Goal: Communication & Community: Answer question/provide support

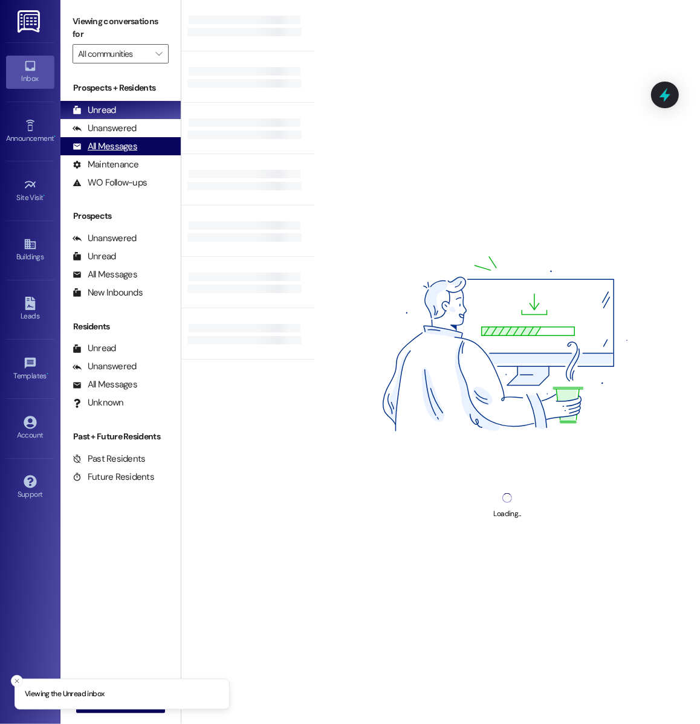
click at [149, 151] on div "All Messages (undefined)" at bounding box center [120, 146] width 120 height 18
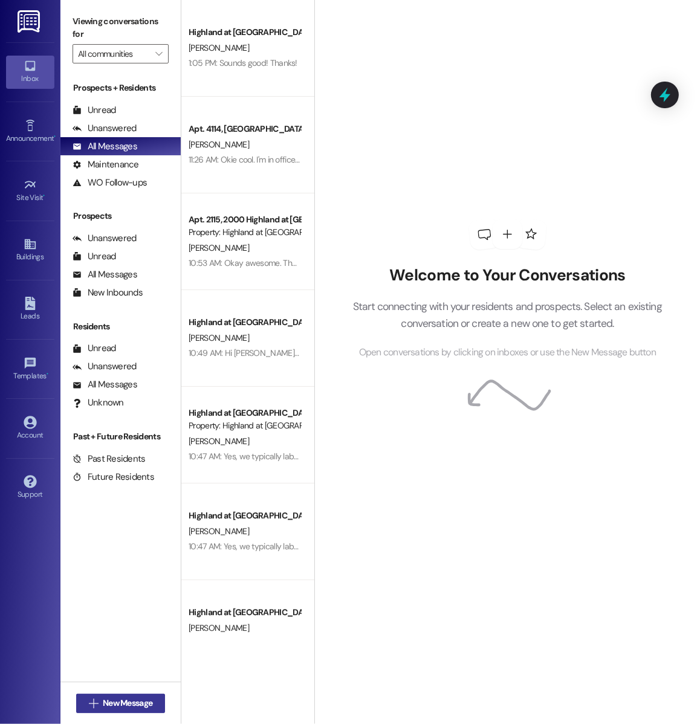
click at [158, 708] on button " New Message" at bounding box center [120, 703] width 89 height 19
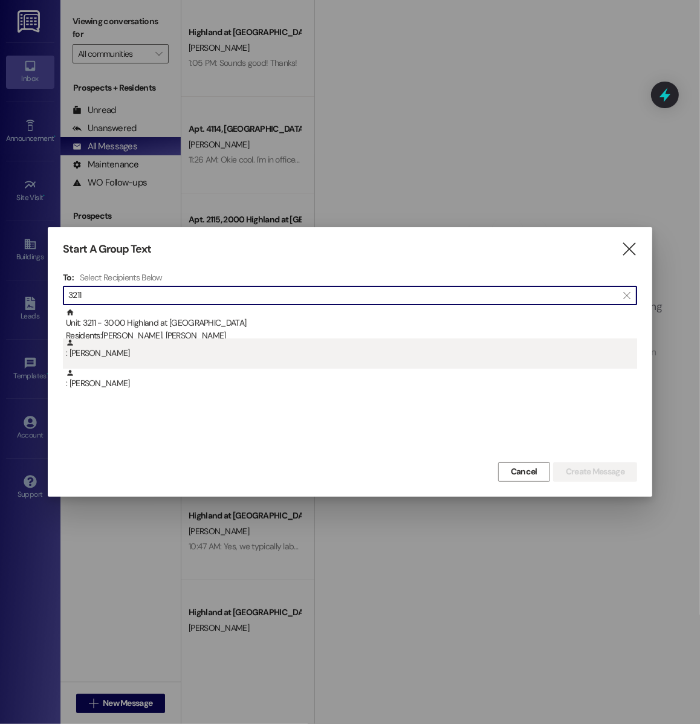
type input "3211"
click at [160, 364] on div ": [PERSON_NAME]" at bounding box center [350, 353] width 574 height 30
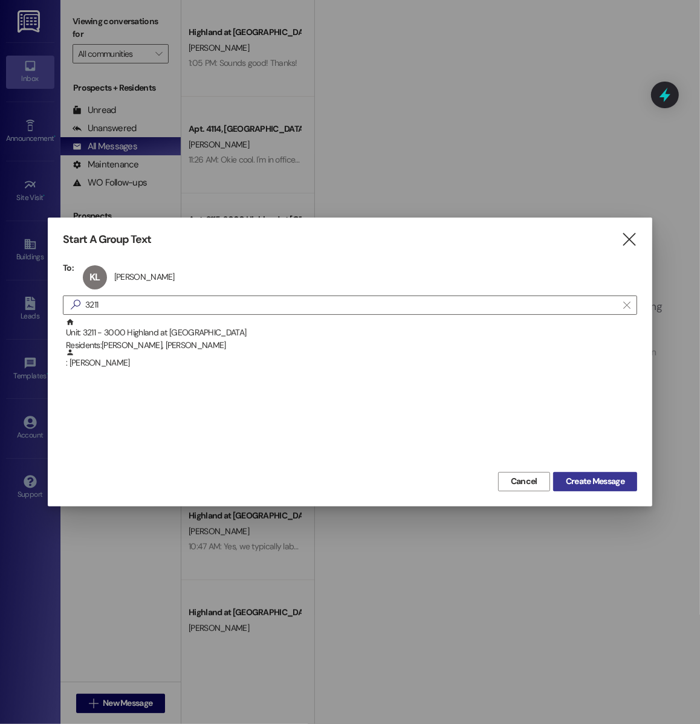
click at [577, 479] on span "Create Message" at bounding box center [595, 481] width 59 height 13
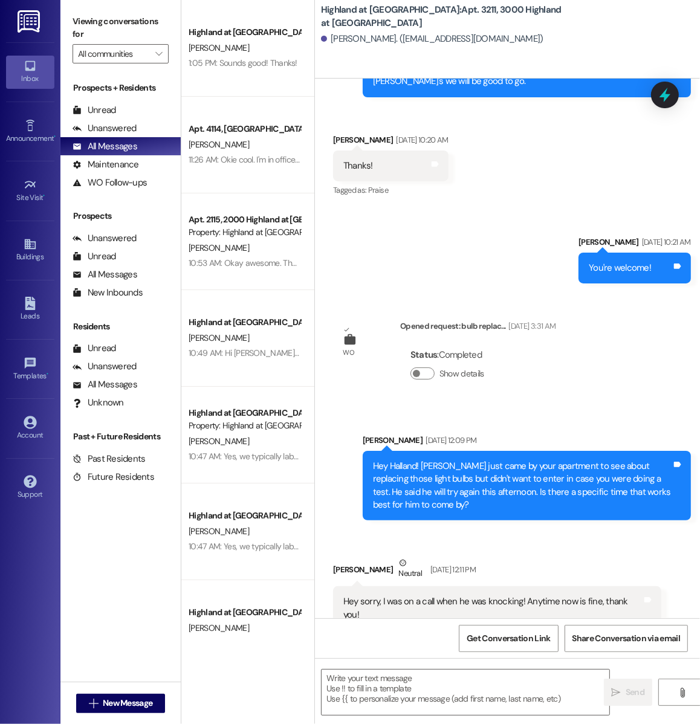
scroll to position [1020, 0]
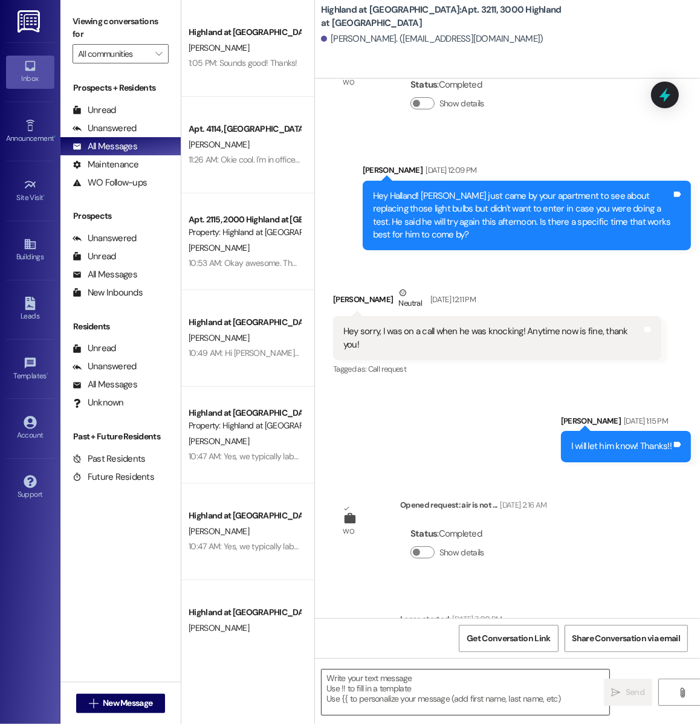
click at [329, 687] on textarea at bounding box center [466, 692] width 288 height 45
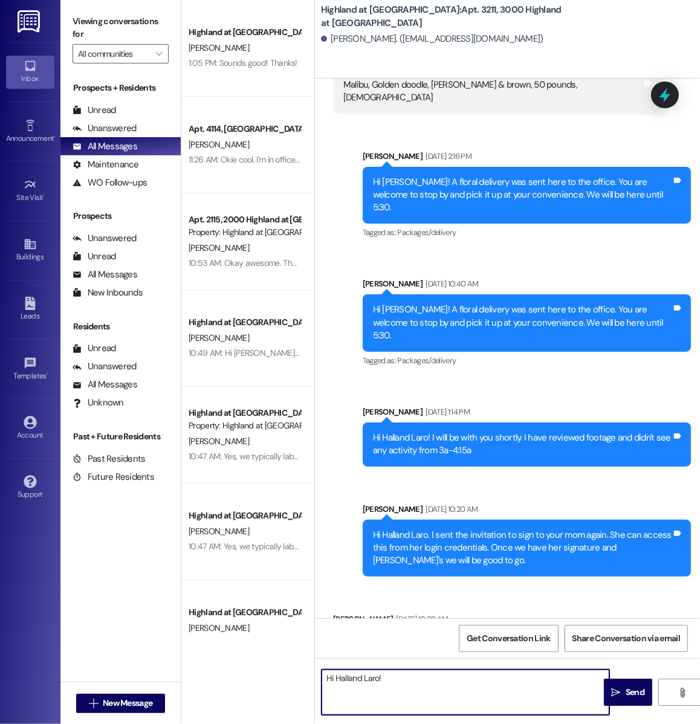
scroll to position [41, 0]
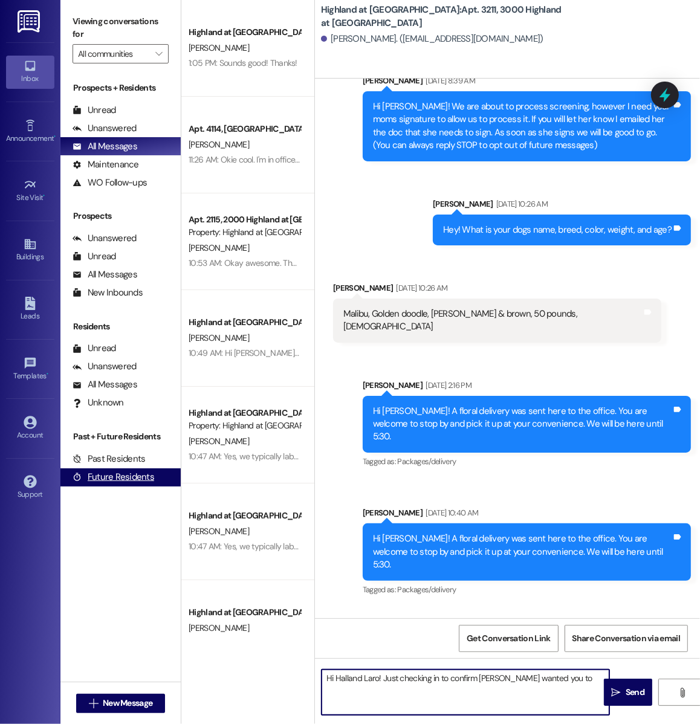
type textarea "Hi Halland Laro! Just checking in to confirm Theresa wanted you to"
drag, startPoint x: 529, startPoint y: 679, endPoint x: 297, endPoint y: 673, distance: 232.2
click at [297, 673] on div "Highland at Spring Hill Prospect N. Eyasu 1:05 PM: Sounds good! Thanks! 1:05 PM…" at bounding box center [440, 362] width 519 height 724
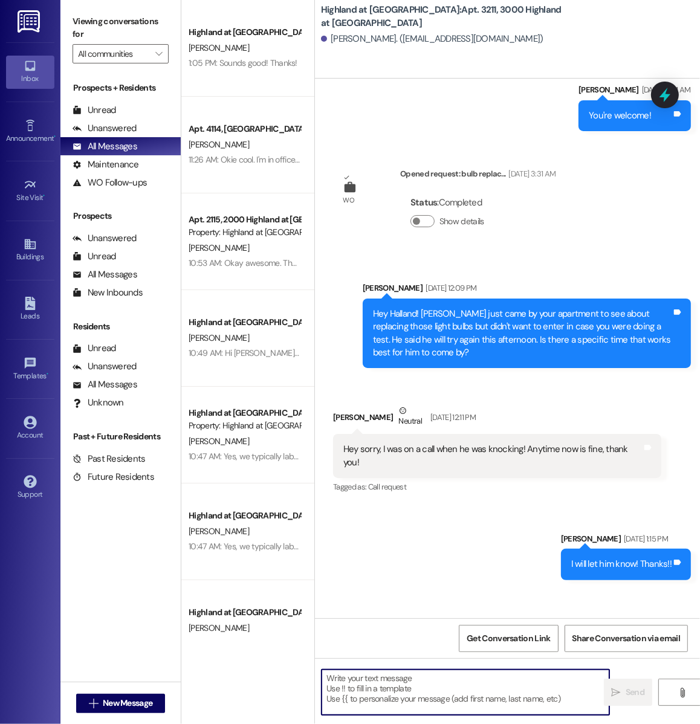
scroll to position [1020, 0]
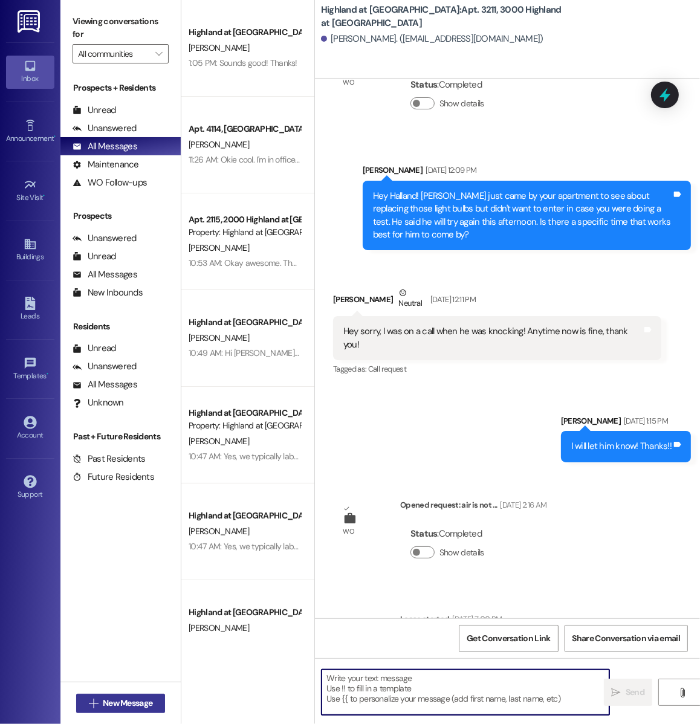
click at [123, 711] on button " New Message" at bounding box center [120, 703] width 89 height 19
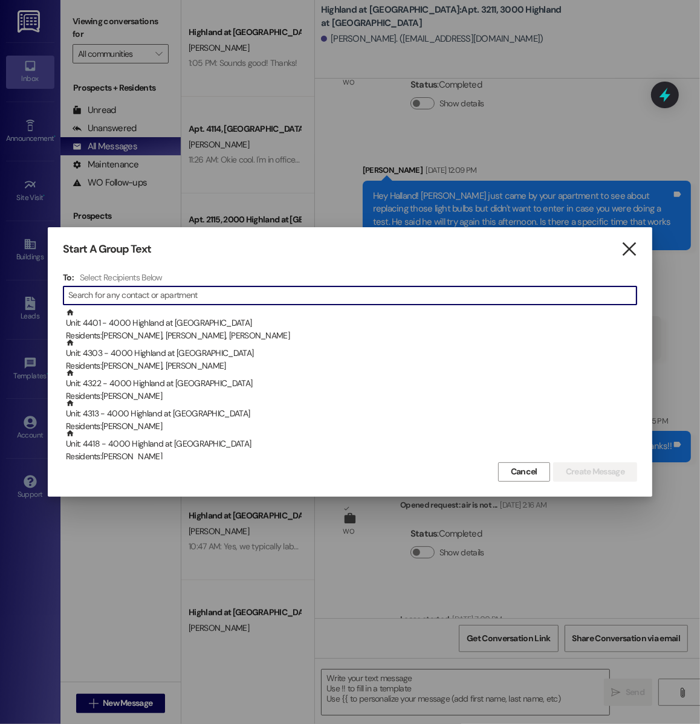
click at [629, 249] on icon "" at bounding box center [629, 249] width 16 height 13
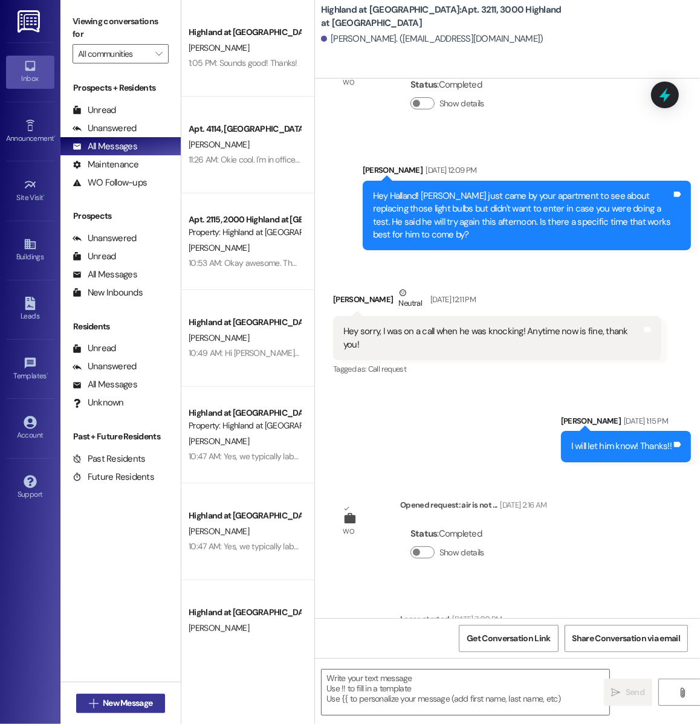
click at [98, 704] on span " New Message" at bounding box center [120, 703] width 69 height 13
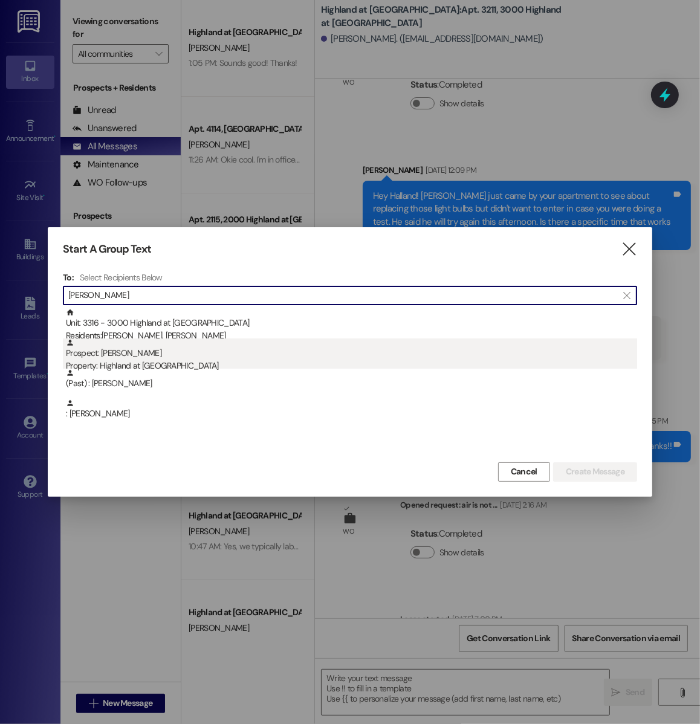
type input "hannah gold"
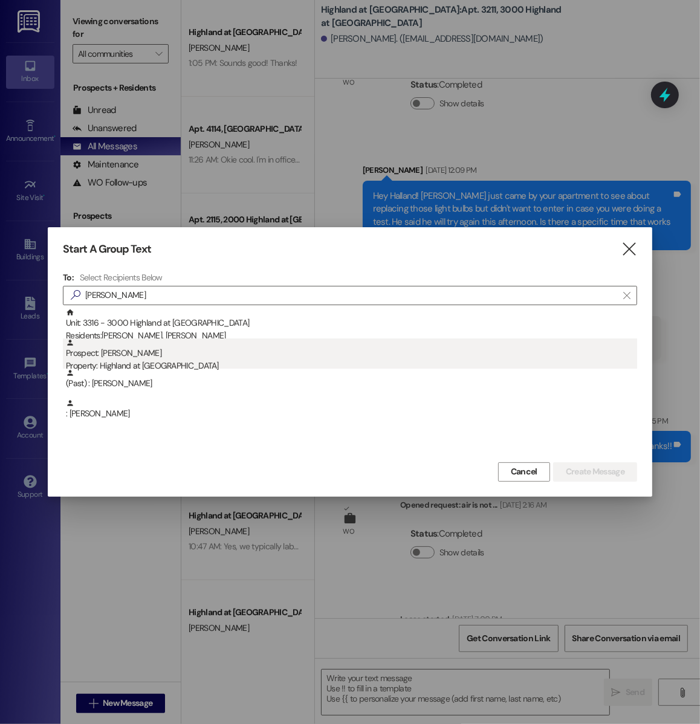
click at [217, 353] on div "Prospect: Hannah Goldwitz Property: Highland at Spring Hill" at bounding box center [351, 355] width 571 height 34
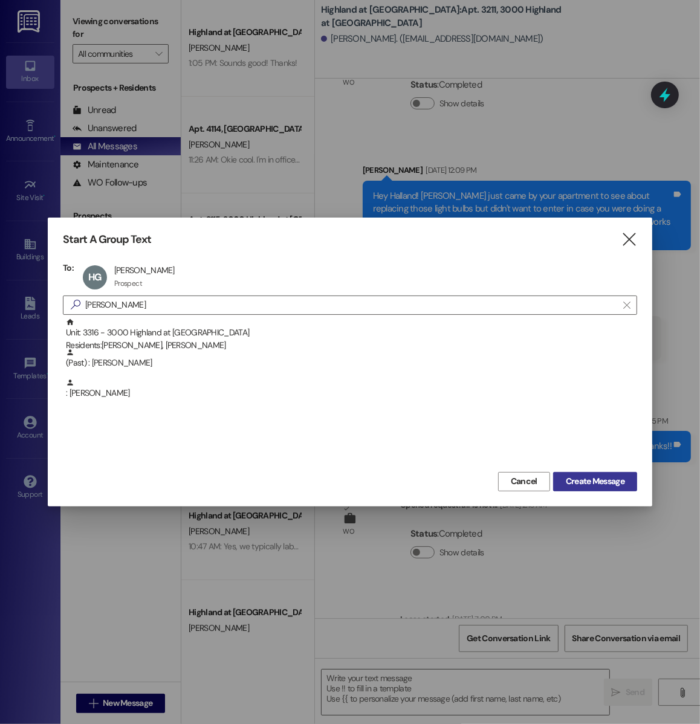
click at [573, 476] on span "Create Message" at bounding box center [595, 481] width 59 height 13
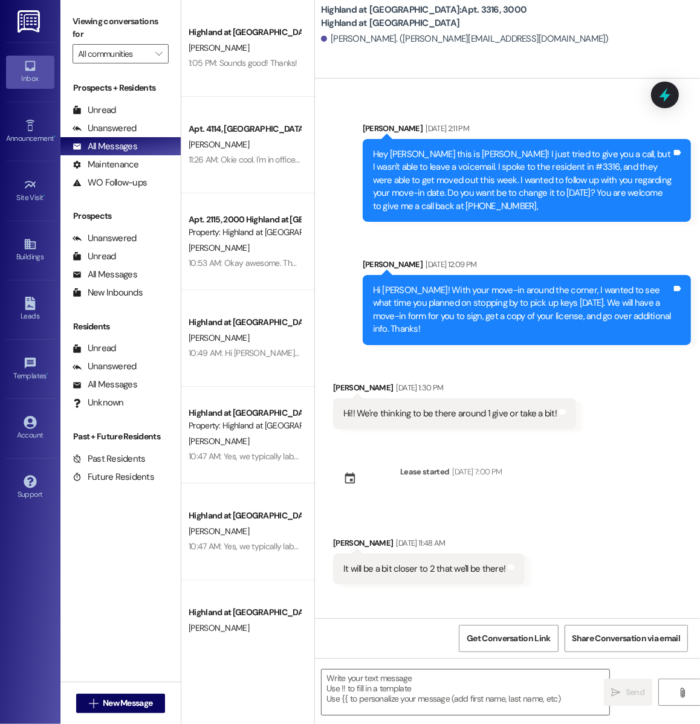
scroll to position [3615, 0]
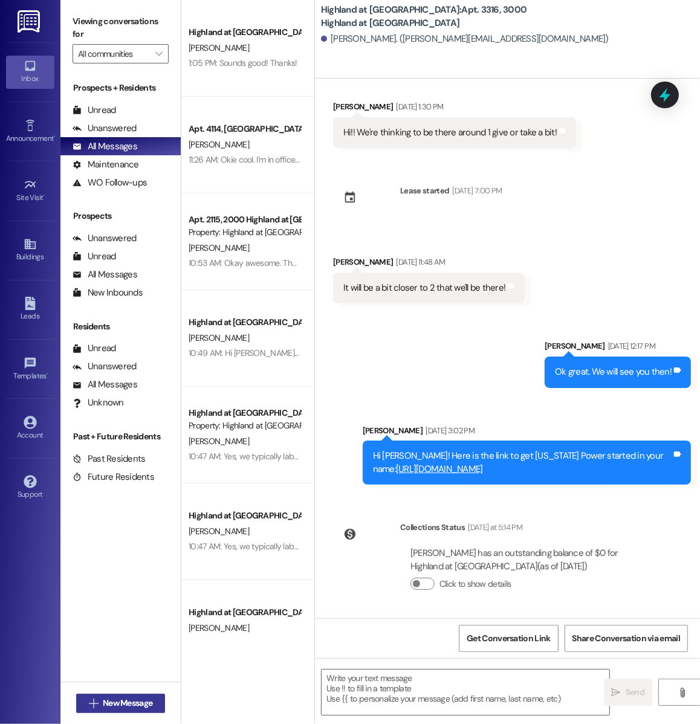
click at [127, 705] on span "New Message" at bounding box center [128, 703] width 50 height 13
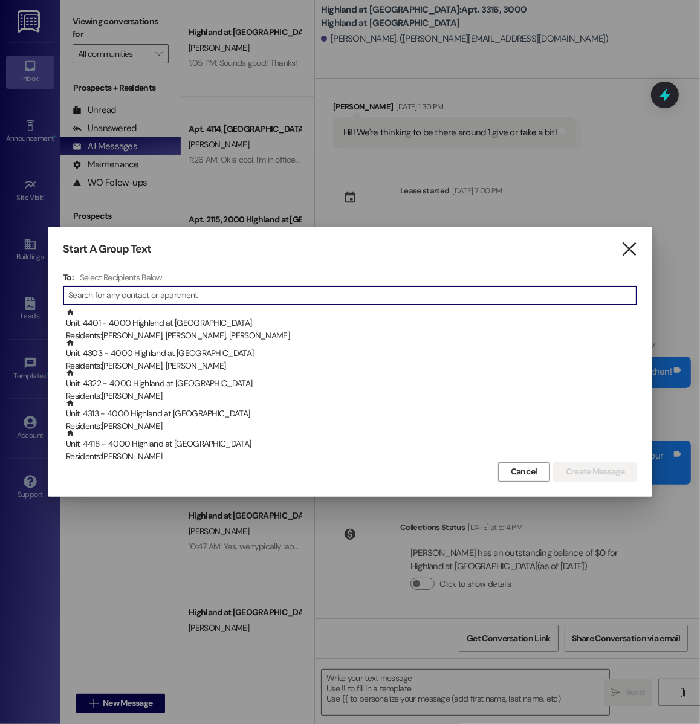
click at [626, 250] on icon "" at bounding box center [629, 249] width 16 height 13
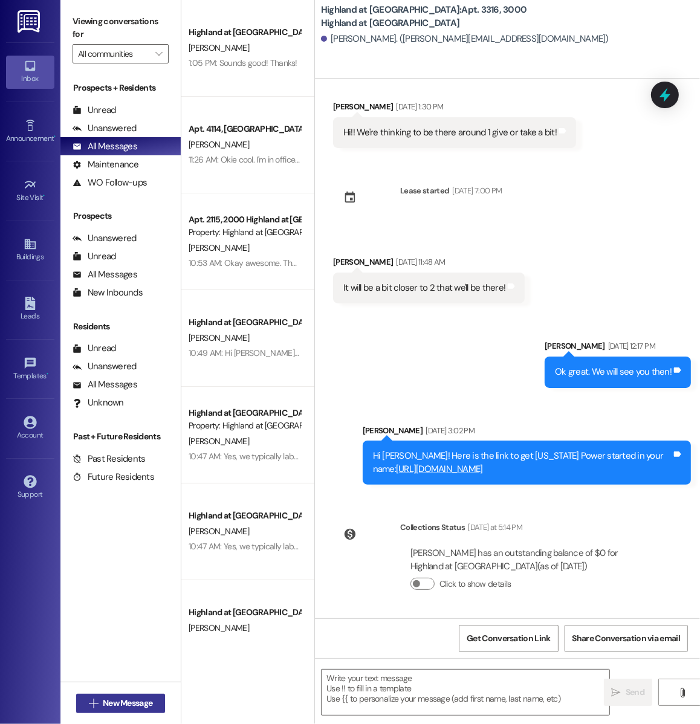
click at [113, 700] on span "New Message" at bounding box center [128, 703] width 50 height 13
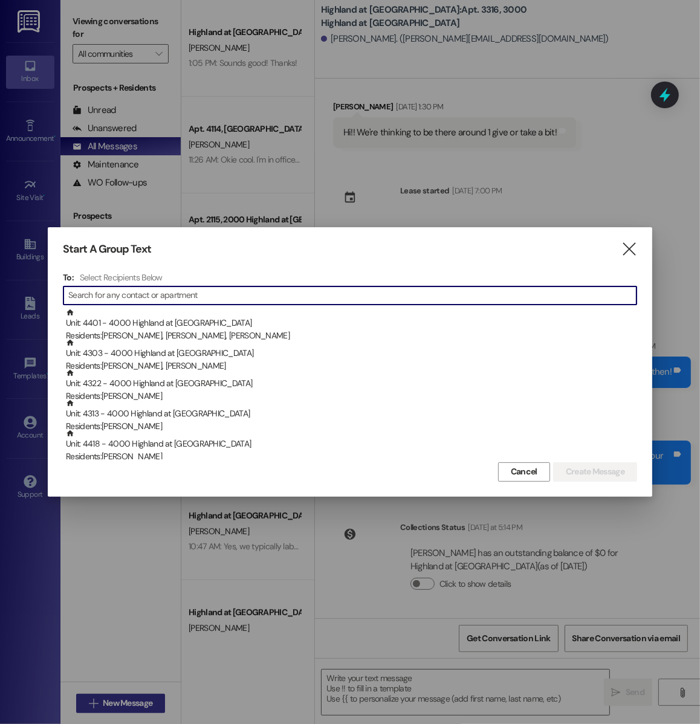
type input "a"
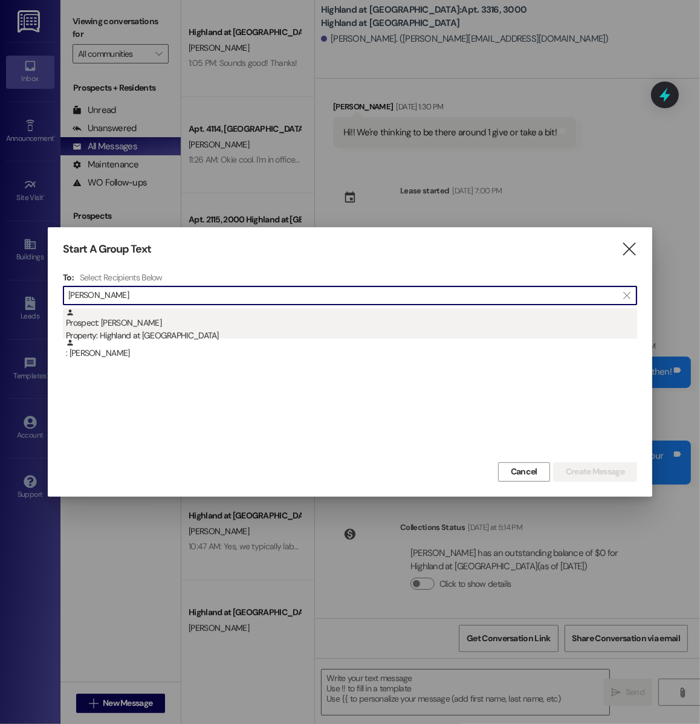
type input "jane cla"
click at [164, 335] on div "Property: Highland at [GEOGRAPHIC_DATA]" at bounding box center [351, 335] width 571 height 13
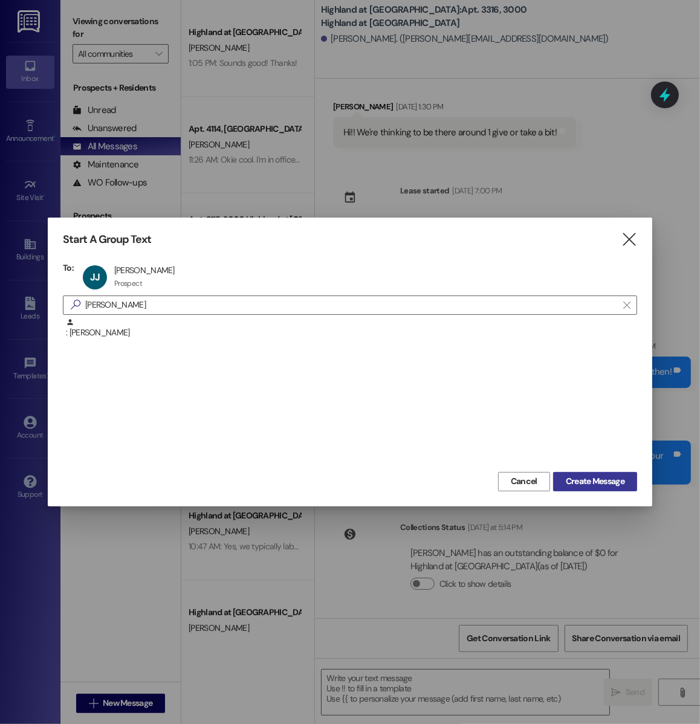
click at [598, 486] on span "Create Message" at bounding box center [595, 481] width 59 height 13
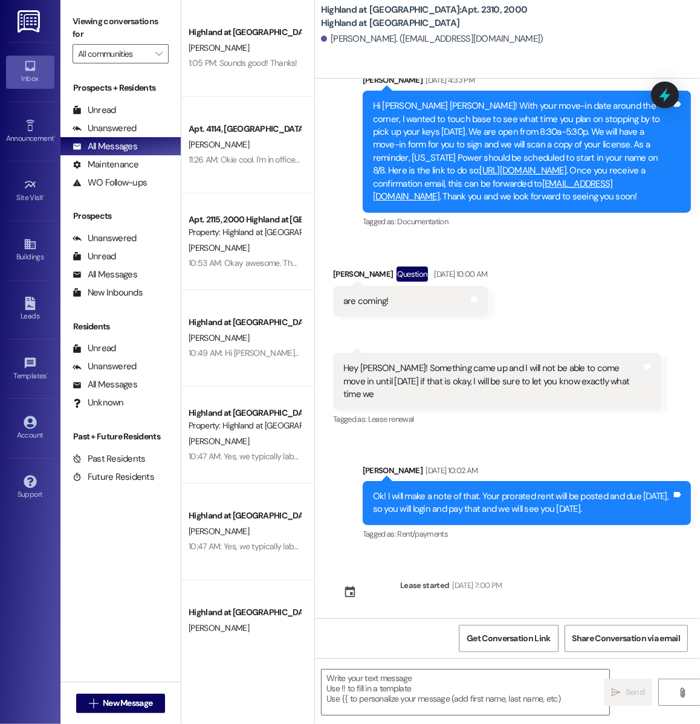
scroll to position [846, 0]
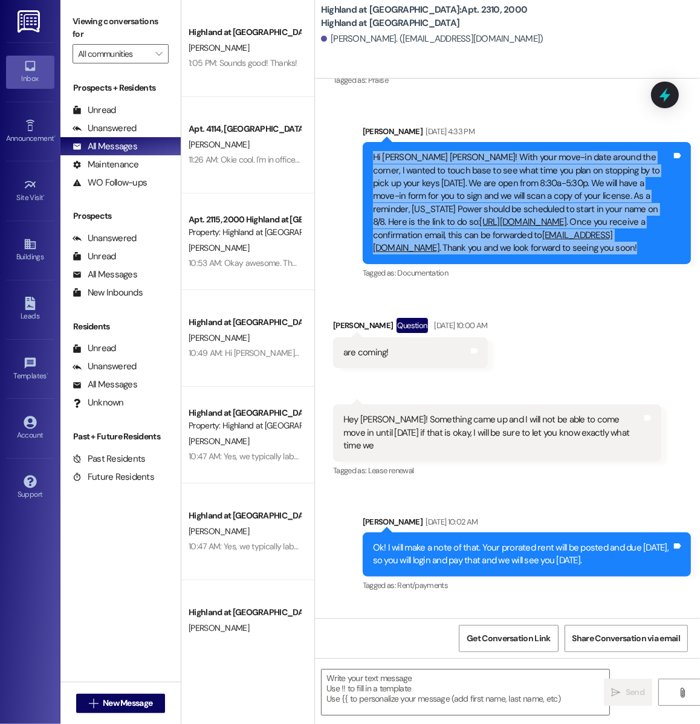
drag, startPoint x: 373, startPoint y: 131, endPoint x: 601, endPoint y: 240, distance: 252.8
click at [601, 240] on div "Hi Jane Claire! With your move-in date around the corner, I wanted to touch bas…" at bounding box center [522, 202] width 299 height 103
copy div "Hi Jane Claire! With your move-in date around the corner, I wanted to touch bas…"
click at [94, 711] on button " New Message" at bounding box center [120, 703] width 89 height 19
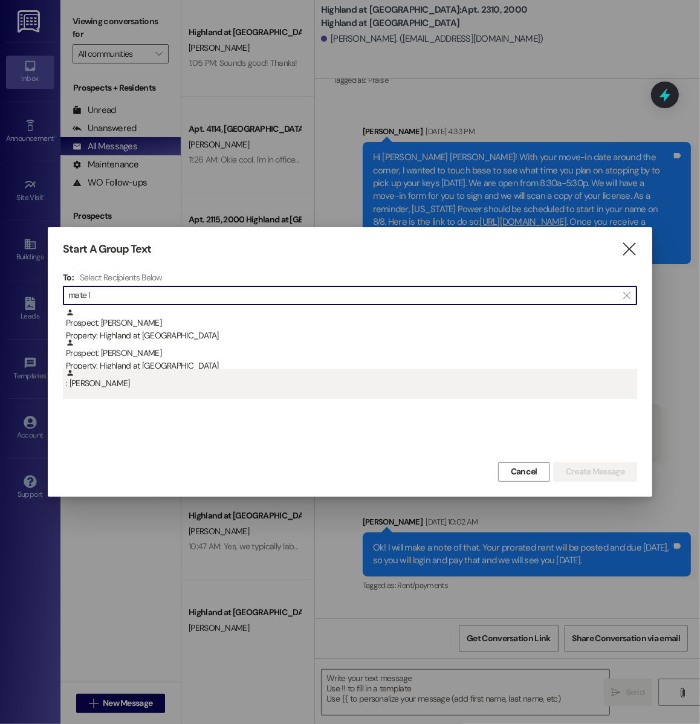
type input "mate l"
click at [126, 386] on div ": Máté Kalapos" at bounding box center [351, 379] width 571 height 21
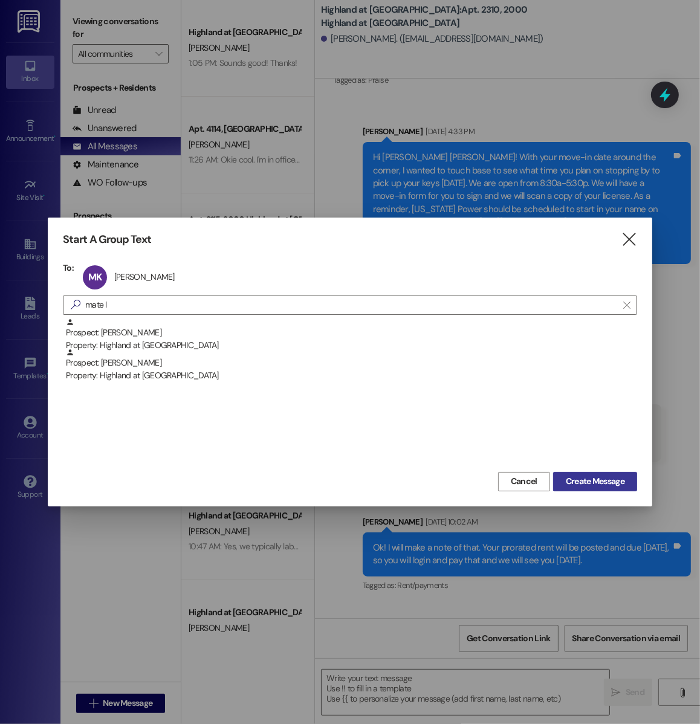
click at [591, 475] on span "Create Message" at bounding box center [595, 481] width 59 height 13
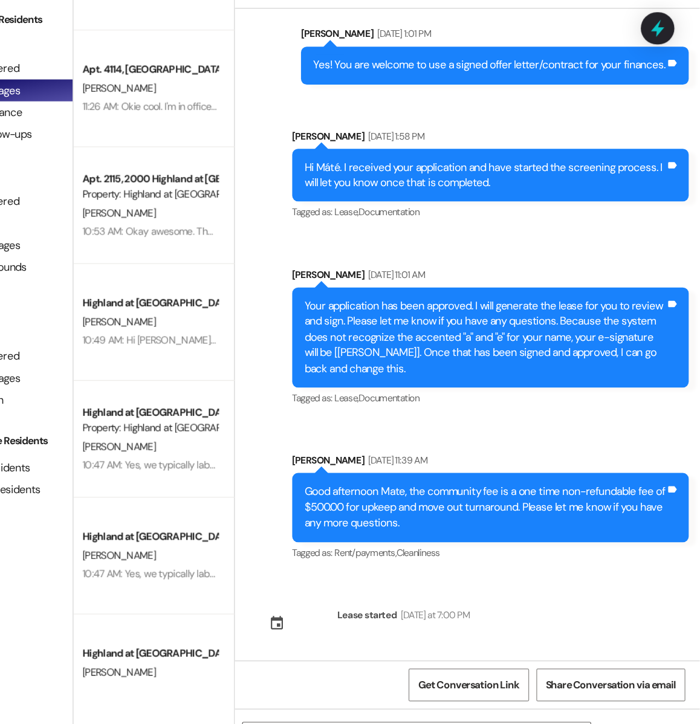
scroll to position [0, 0]
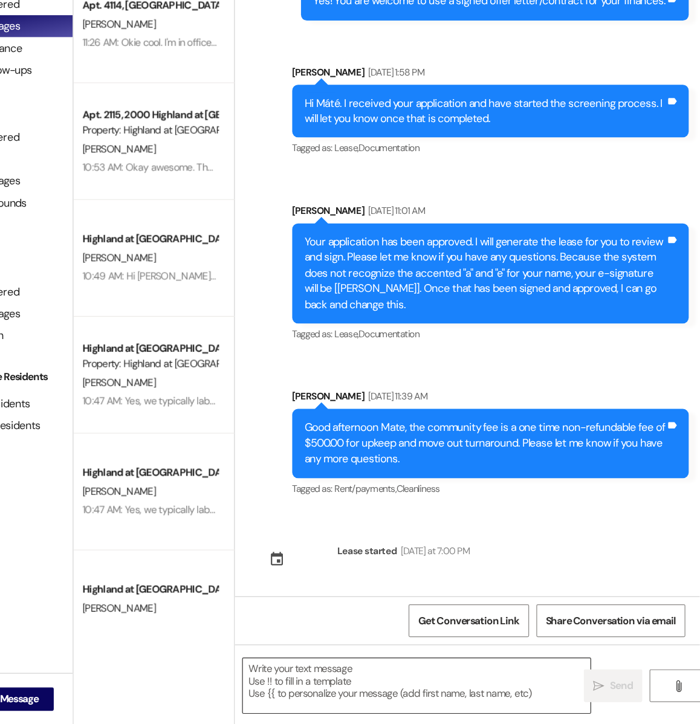
click at [374, 688] on textarea at bounding box center [466, 692] width 288 height 45
paste textarea "Hi Jane Claire! With your move-in date around the corner, I wanted to touch bas…"
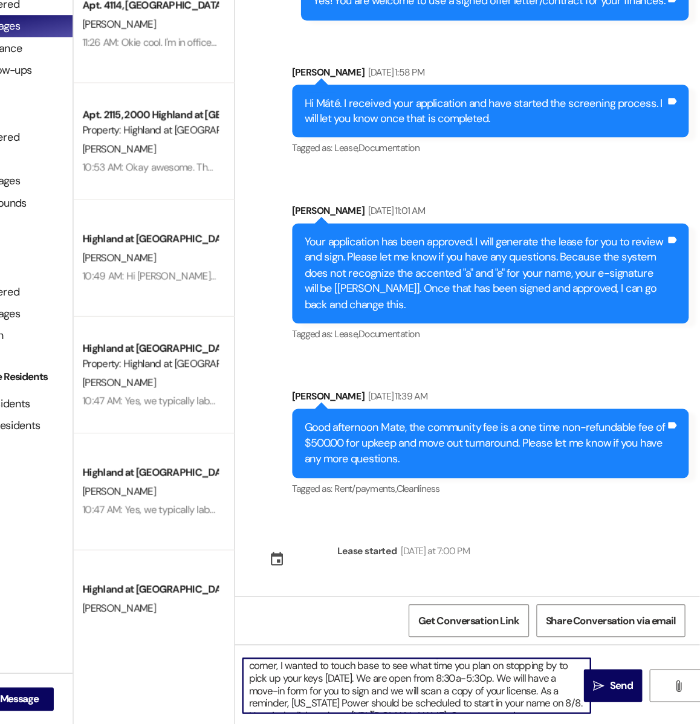
scroll to position [3, 0]
drag, startPoint x: 373, startPoint y: 678, endPoint x: 337, endPoint y: 679, distance: 35.7
click at [337, 679] on textarea "Hi Jane Claire! With your move-in date around the corner, I wanted to touch bas…" at bounding box center [466, 692] width 288 height 45
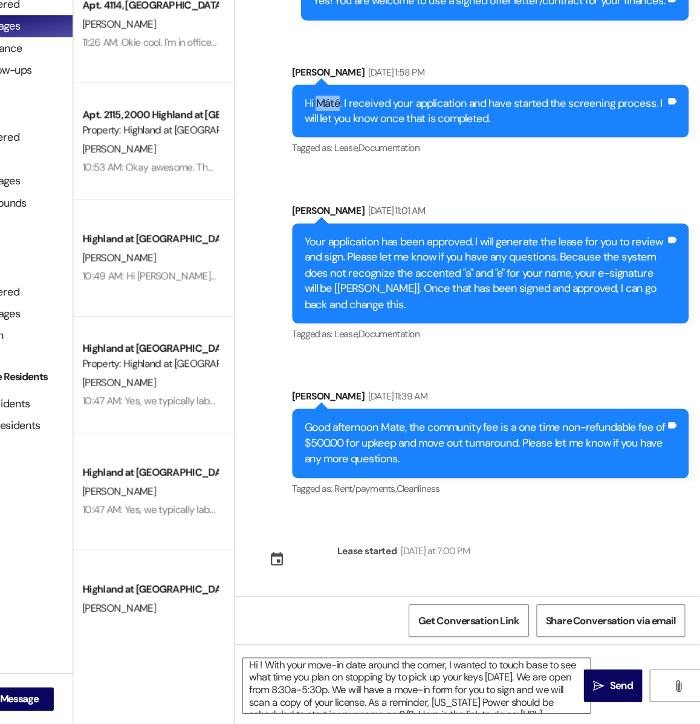
drag, startPoint x: 382, startPoint y: 208, endPoint x: 400, endPoint y: 207, distance: 17.6
click at [400, 207] on div "Hi Máté. I received your application and have started the screening process. I …" at bounding box center [522, 217] width 299 height 26
copy div "Máté"
click at [334, 678] on textarea "Hi ! With your move-in date around the corner, I wanted to touch base to see wh…" at bounding box center [466, 692] width 288 height 45
paste textarea "Máté"
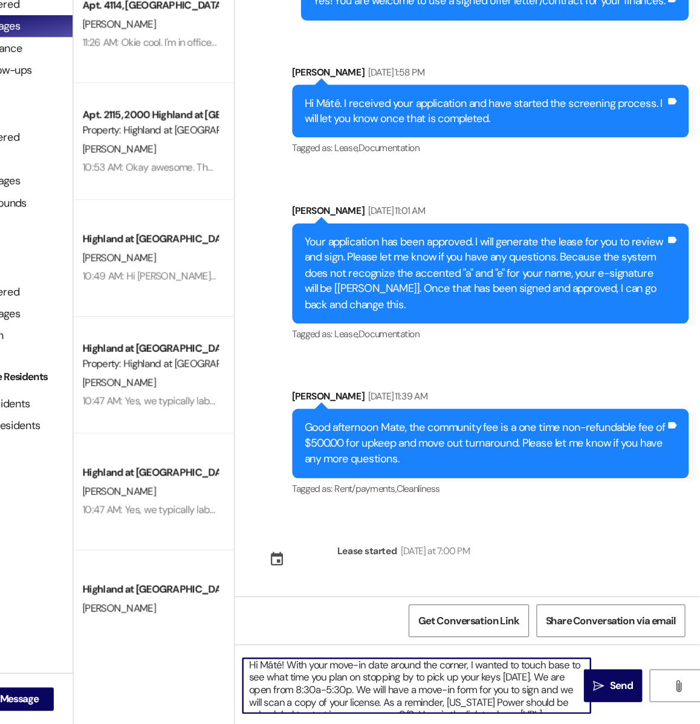
click at [413, 693] on textarea "Hi Máté! With your move-in date around the corner, I wanted to touch base to se…" at bounding box center [466, 692] width 288 height 45
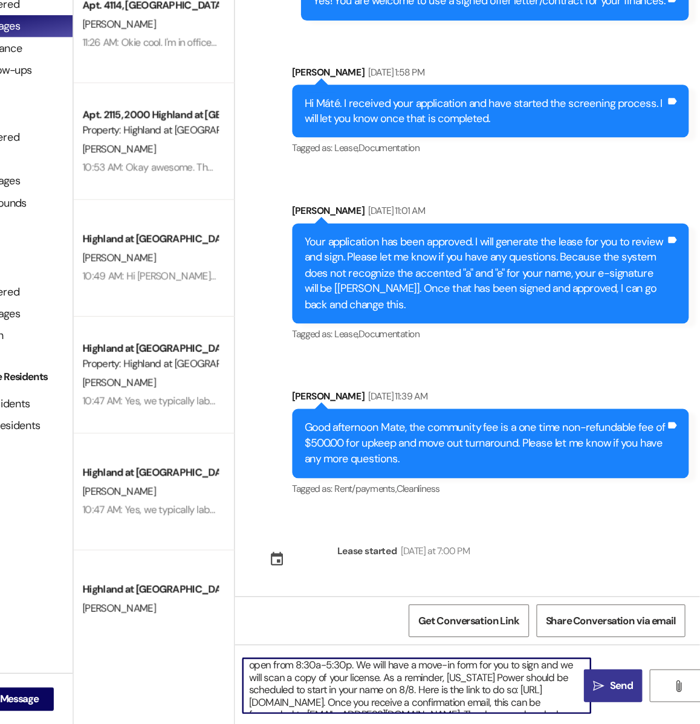
scroll to position [13, 0]
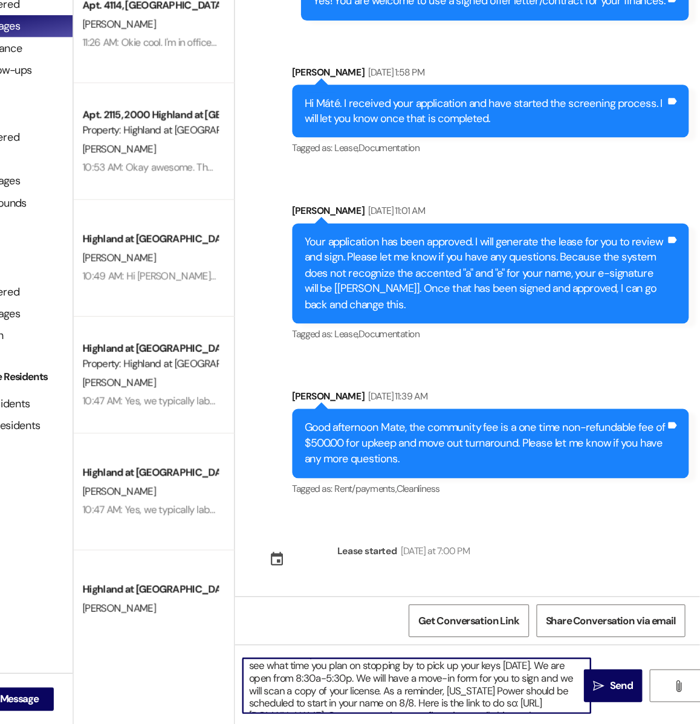
click at [461, 706] on textarea "Hi Máté! With your move-in date around the corner, I wanted to touch base to se…" at bounding box center [466, 692] width 288 height 45
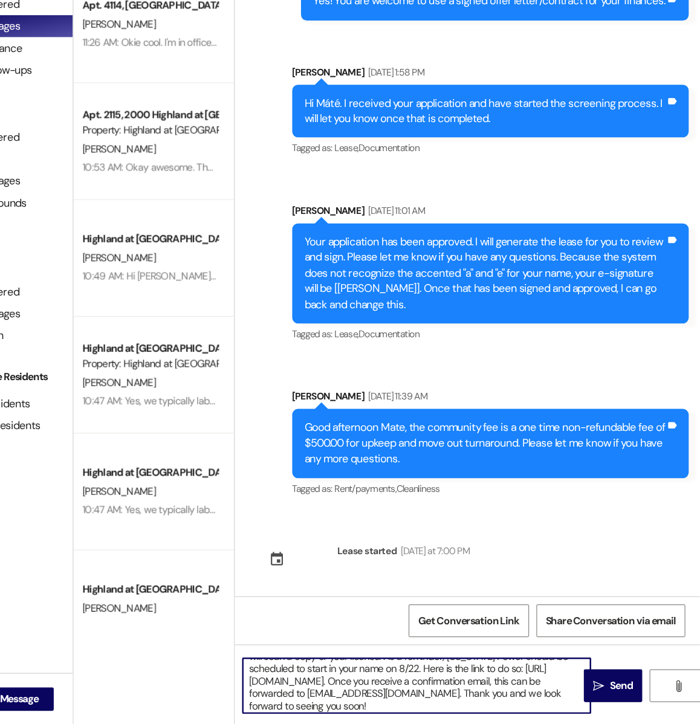
scroll to position [51, 0]
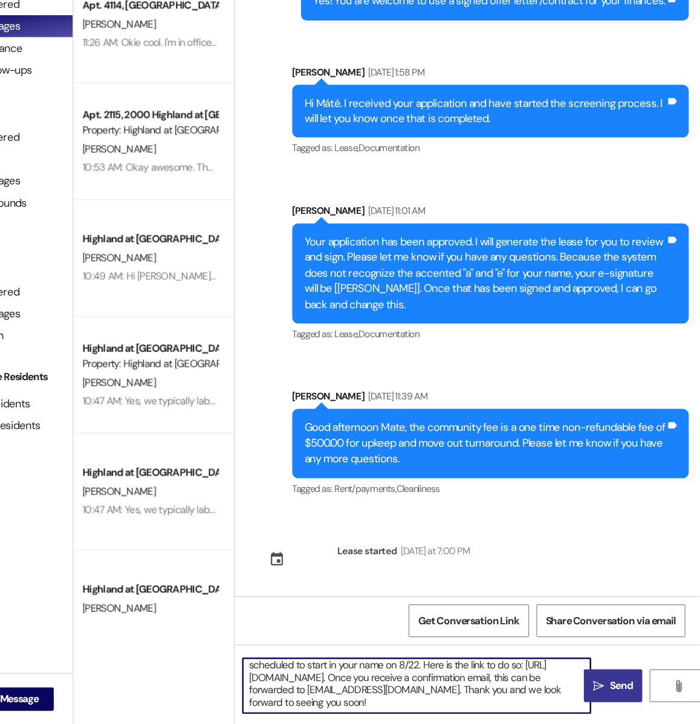
type textarea "Hi Máté! With your move-in date around the corner, I wanted to touch base to se…"
click at [607, 696] on button " Send" at bounding box center [628, 692] width 48 height 27
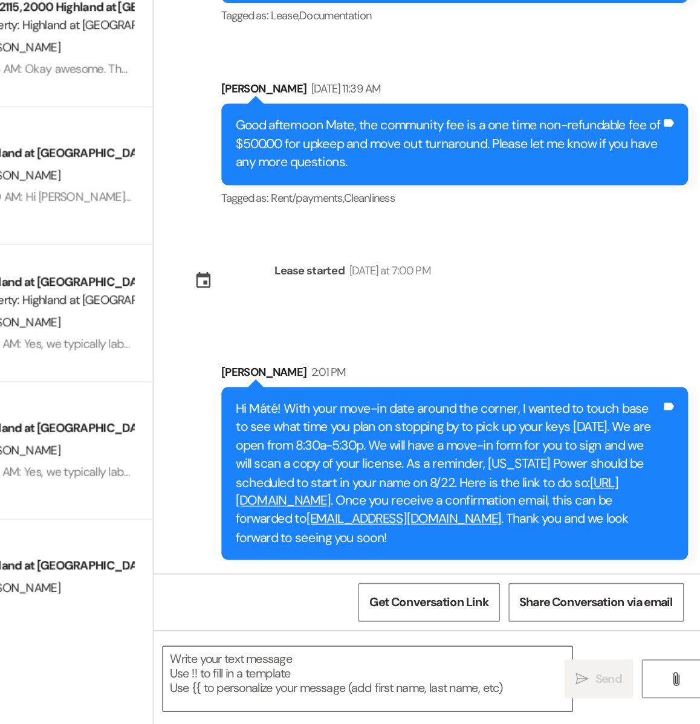
scroll to position [0, 0]
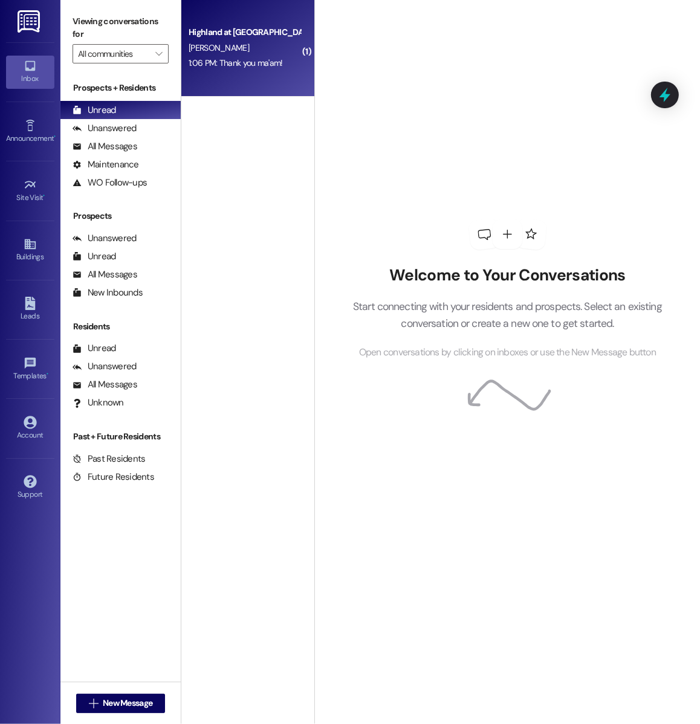
click at [264, 73] on div "Highland at [GEOGRAPHIC_DATA] [PERSON_NAME] 1:06 PM: Thank you ma'am! 1:06 PM: …" at bounding box center [247, 48] width 133 height 97
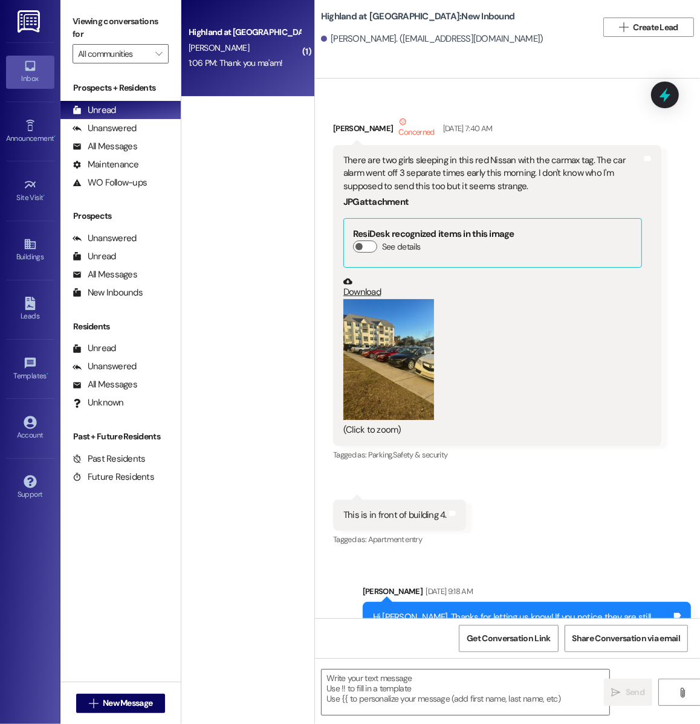
scroll to position [1795, 0]
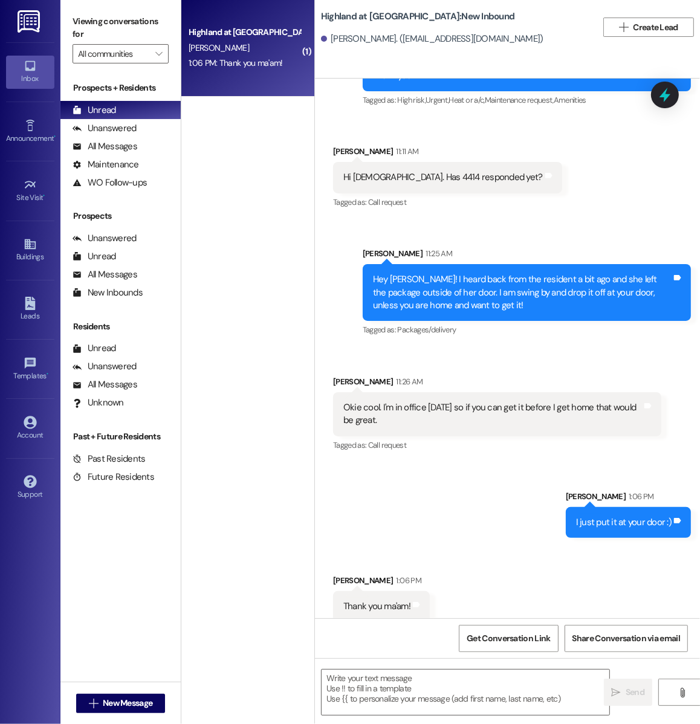
click at [264, 73] on div "Highland at [GEOGRAPHIC_DATA] [PERSON_NAME] 1:06 PM: Thank you ma'am! 1:06 PM: …" at bounding box center [247, 48] width 133 height 97
click at [129, 144] on div "All Messages" at bounding box center [105, 146] width 65 height 13
